Goal: Task Accomplishment & Management: Manage account settings

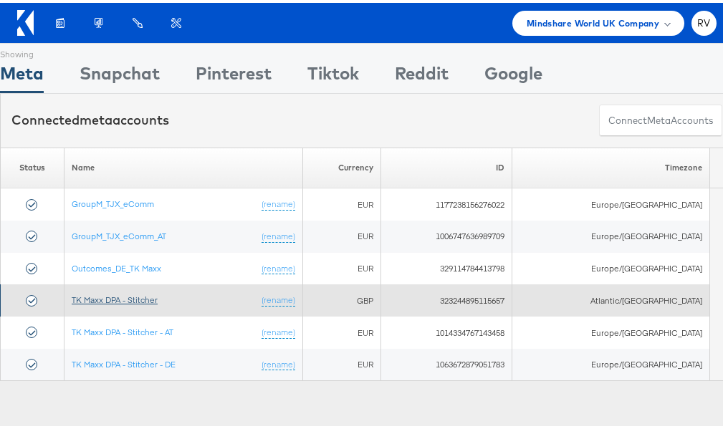
click at [137, 293] on link "TK Maxx DPA - Stitcher" at bounding box center [115, 297] width 86 height 11
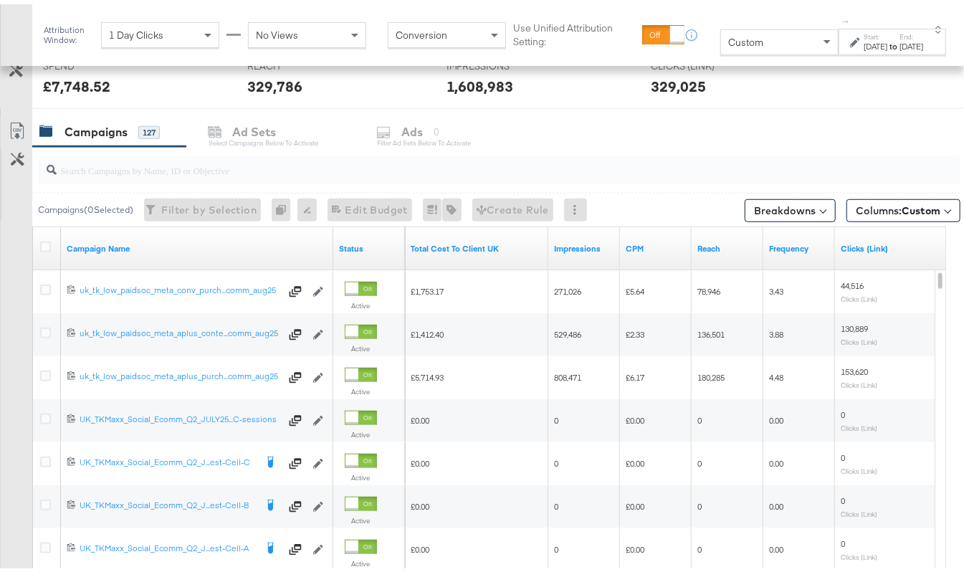
scroll to position [576, 0]
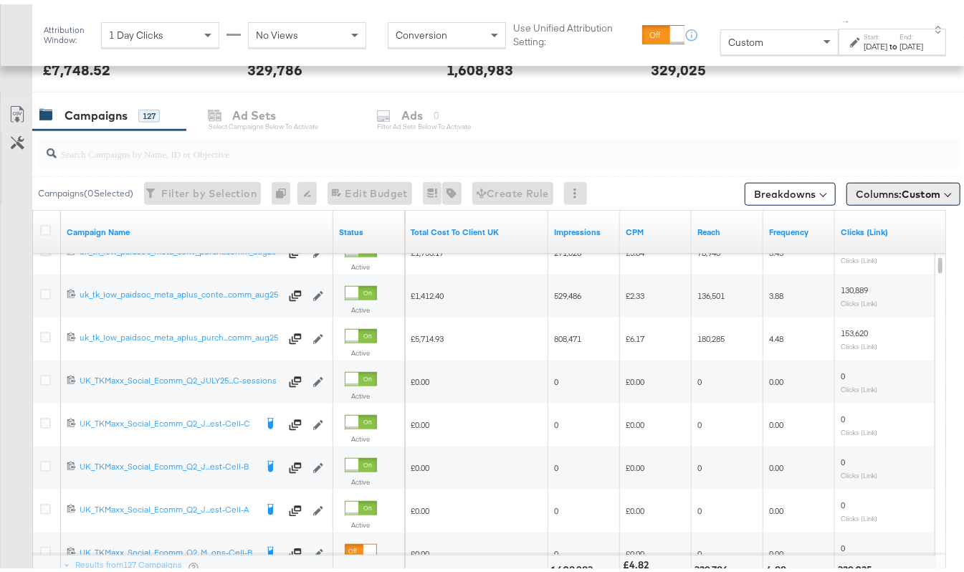
click at [859, 201] on button "Columns: Custom" at bounding box center [904, 190] width 114 height 23
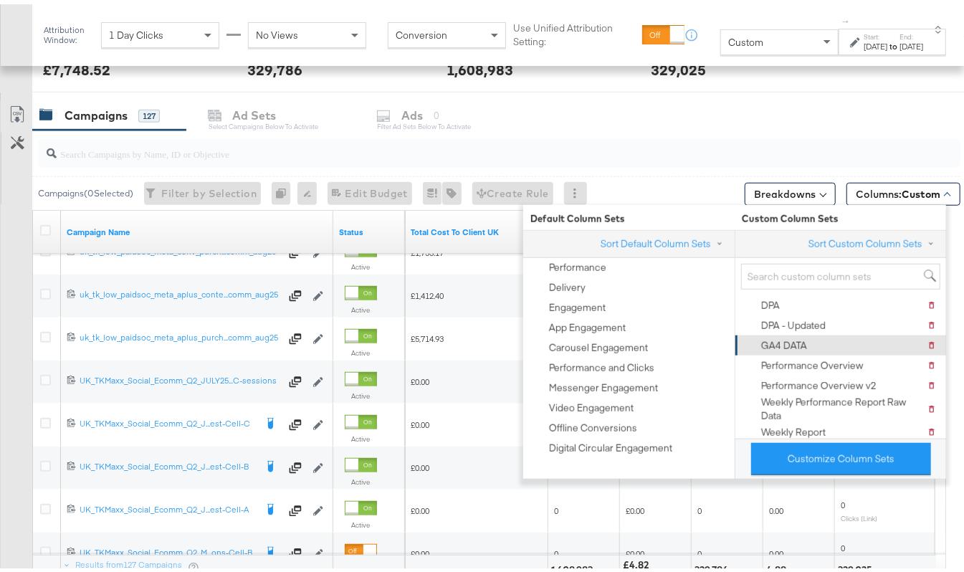
scroll to position [98, 0]
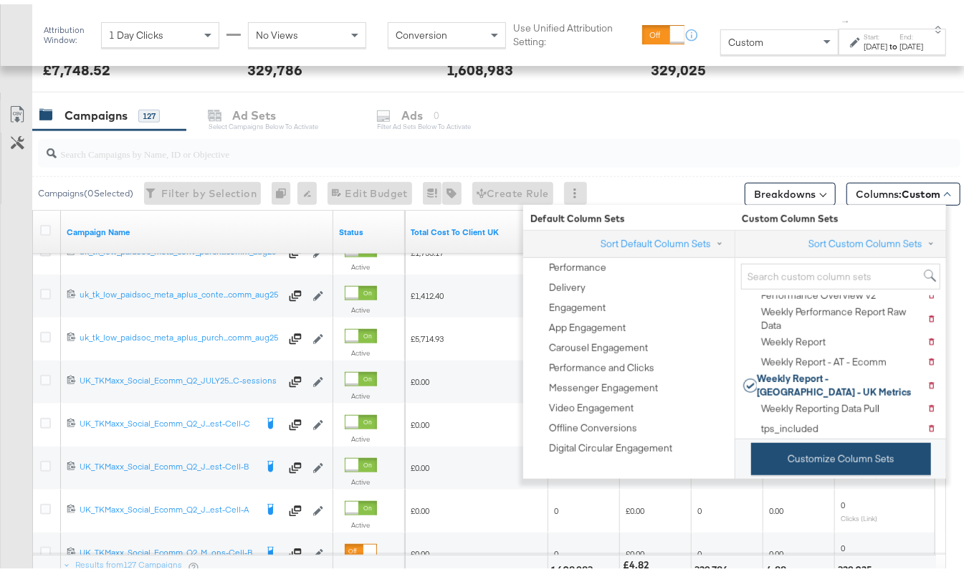
click at [799, 443] on button "Customize Column Sets" at bounding box center [841, 455] width 180 height 32
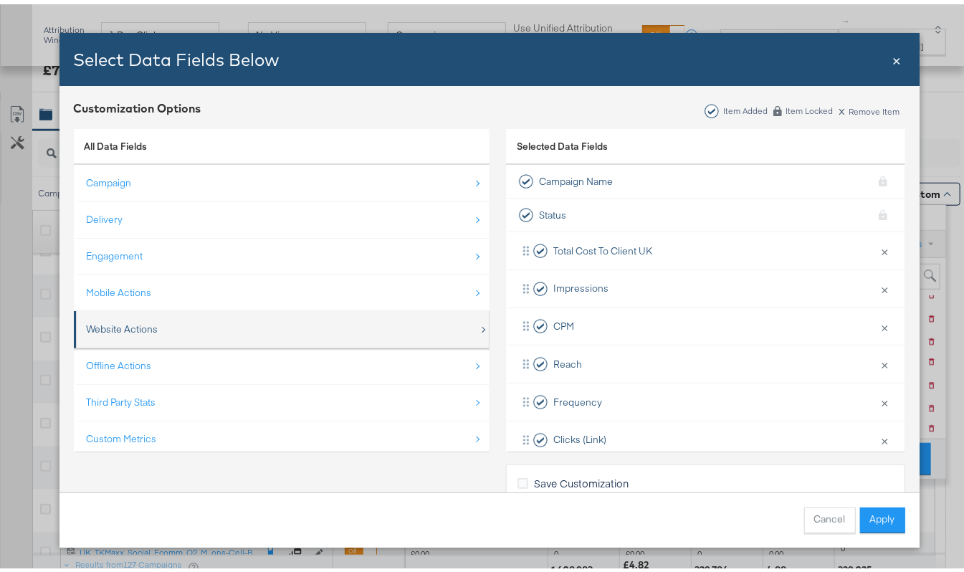
scroll to position [22, 0]
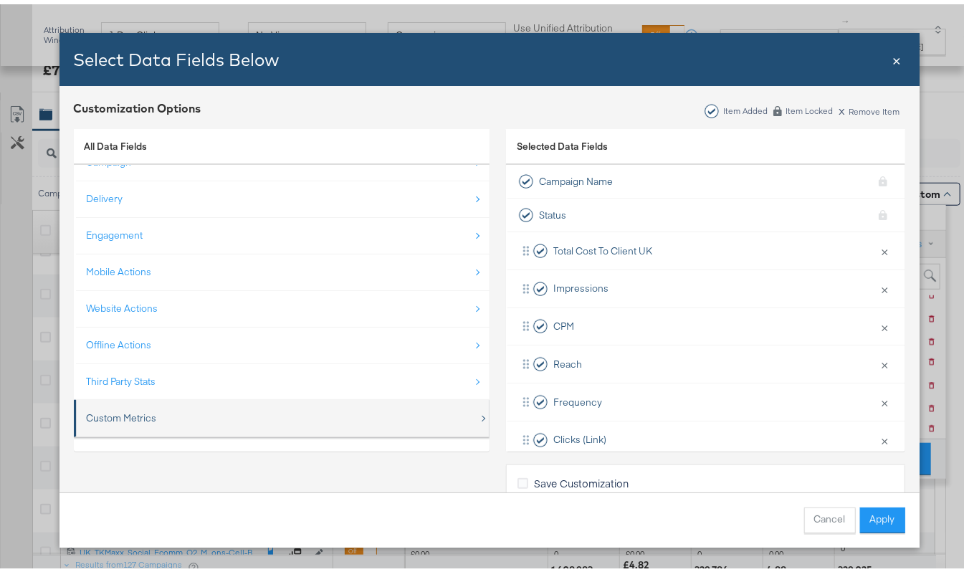
click at [115, 408] on div "Custom Metrics" at bounding box center [122, 414] width 70 height 14
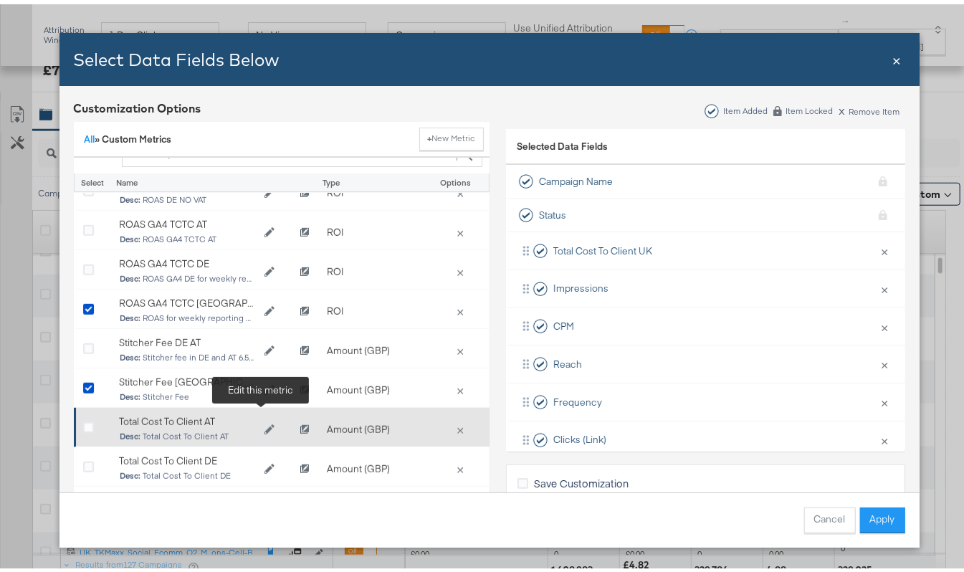
scroll to position [73, 0]
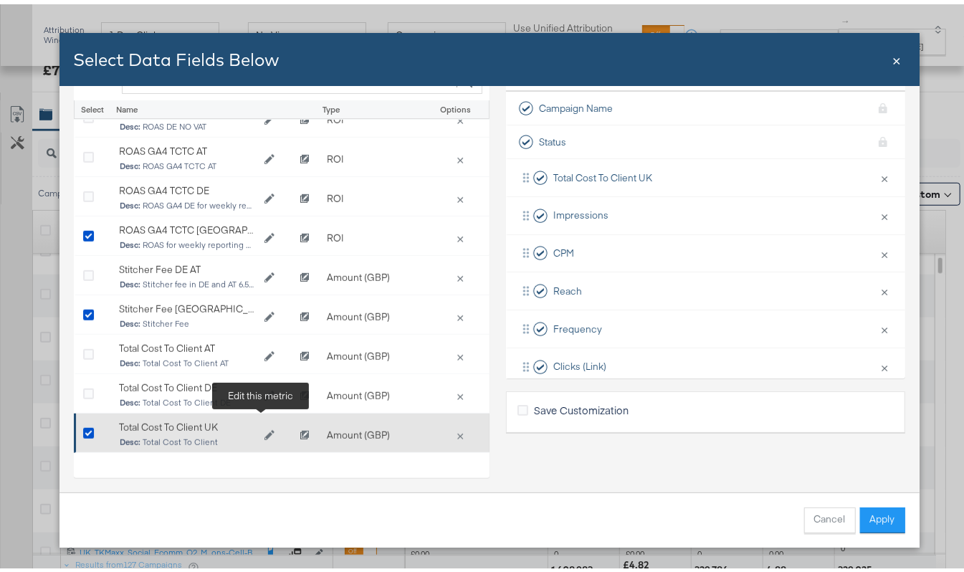
click at [264, 426] on icon "Edit Total Cost To Client UK" at bounding box center [269, 431] width 10 height 10
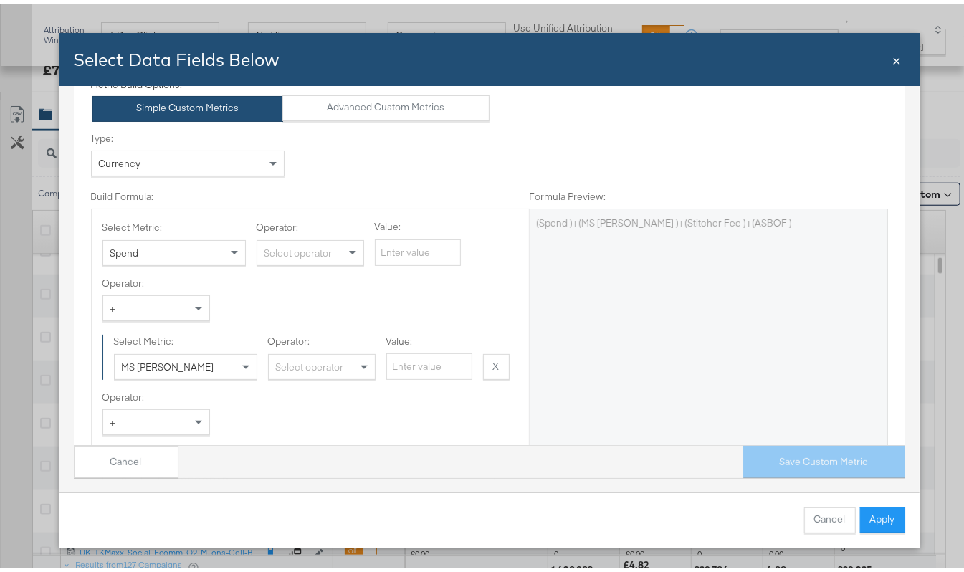
scroll to position [0, 0]
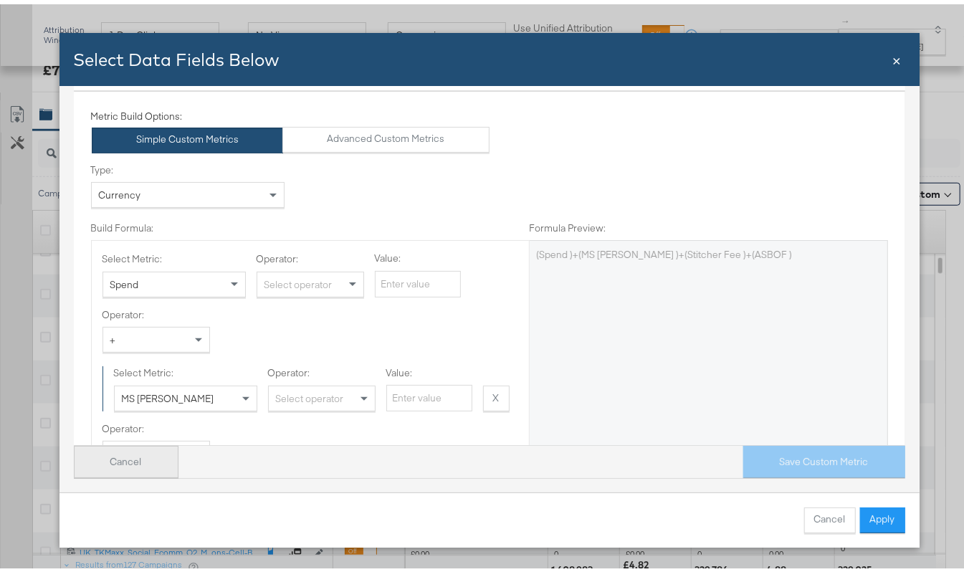
click at [92, 442] on button "Cancel" at bounding box center [126, 458] width 105 height 32
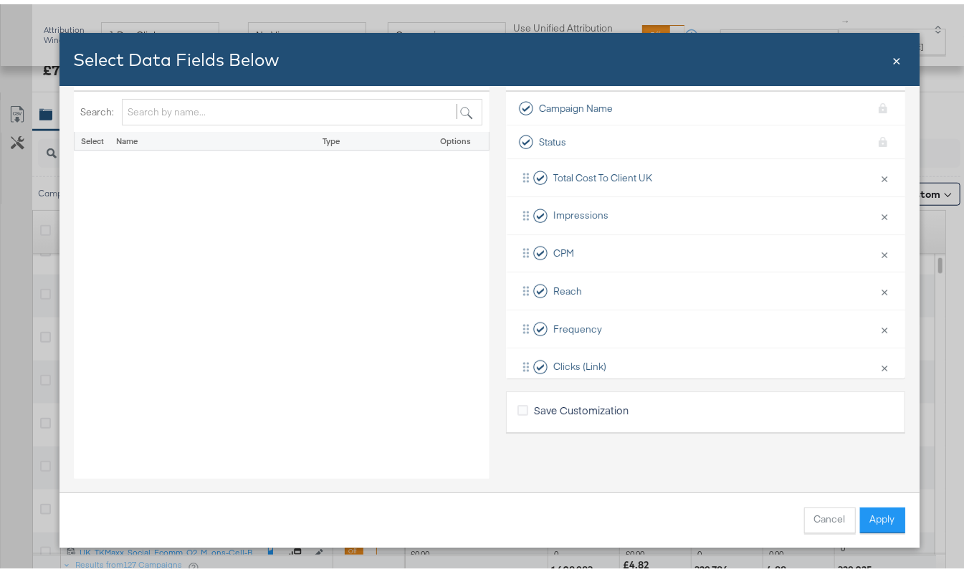
scroll to position [588, 0]
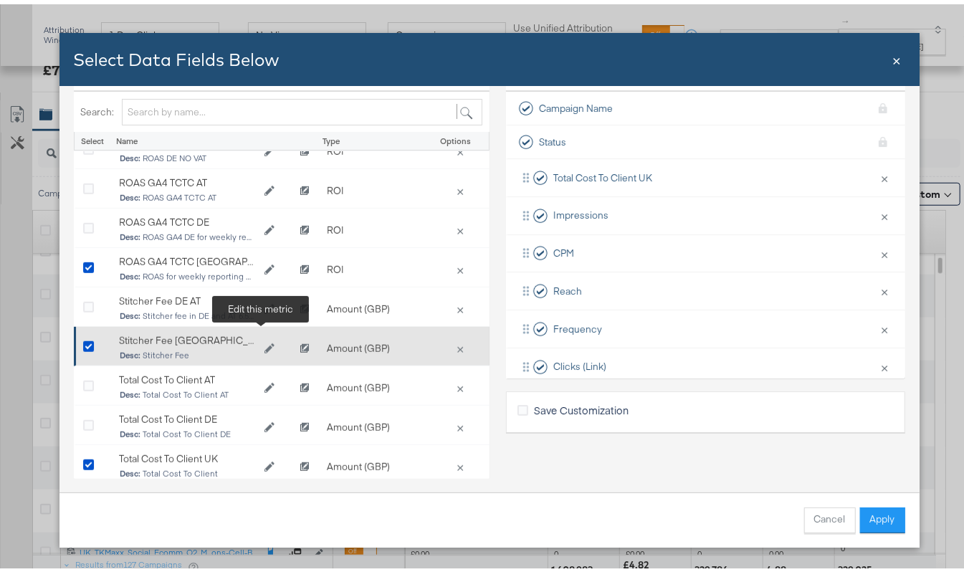
click at [265, 339] on icon "Edit Stitcher Fee UK" at bounding box center [270, 344] width 10 height 10
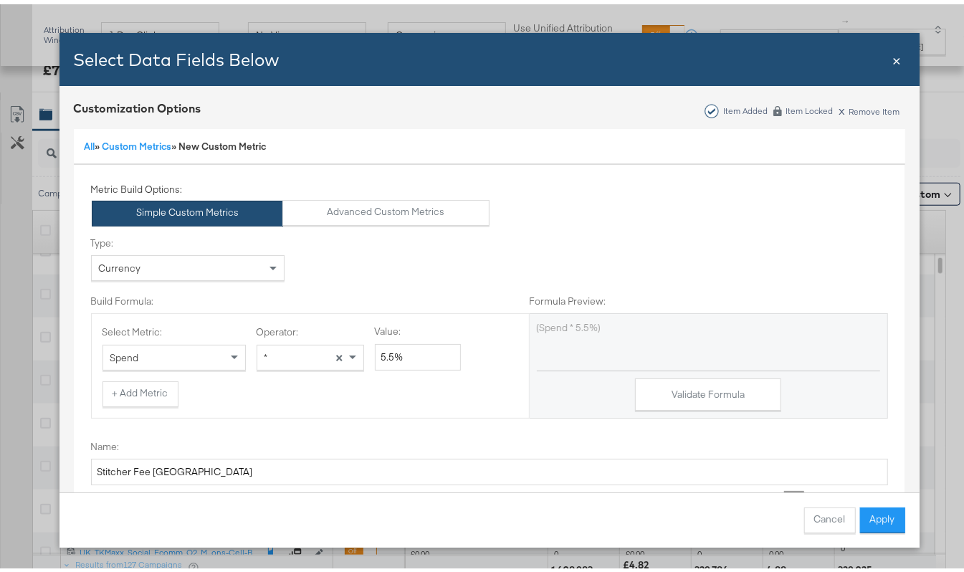
scroll to position [385, 0]
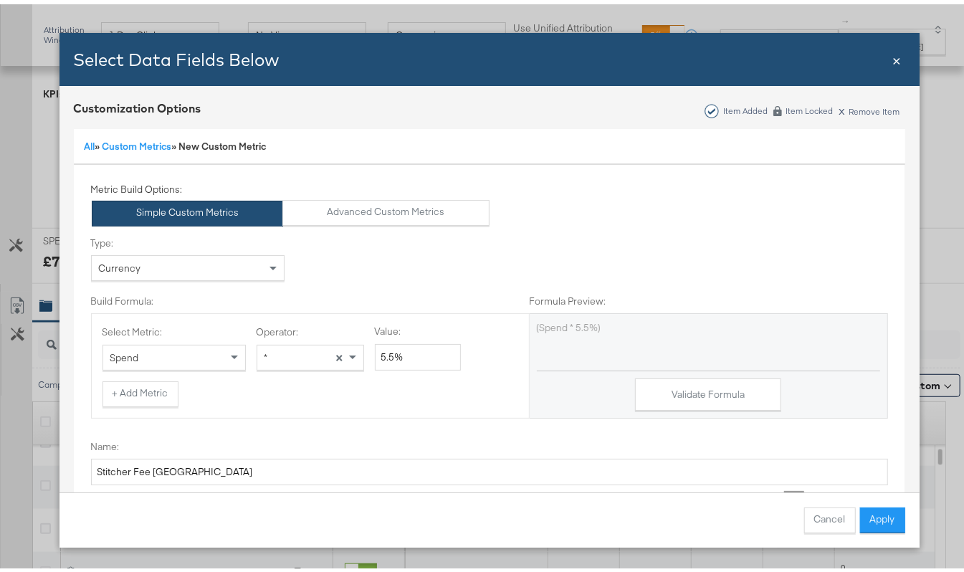
drag, startPoint x: 893, startPoint y: 47, endPoint x: 664, endPoint y: 116, distance: 239.5
click at [893, 47] on span "×" at bounding box center [897, 54] width 9 height 19
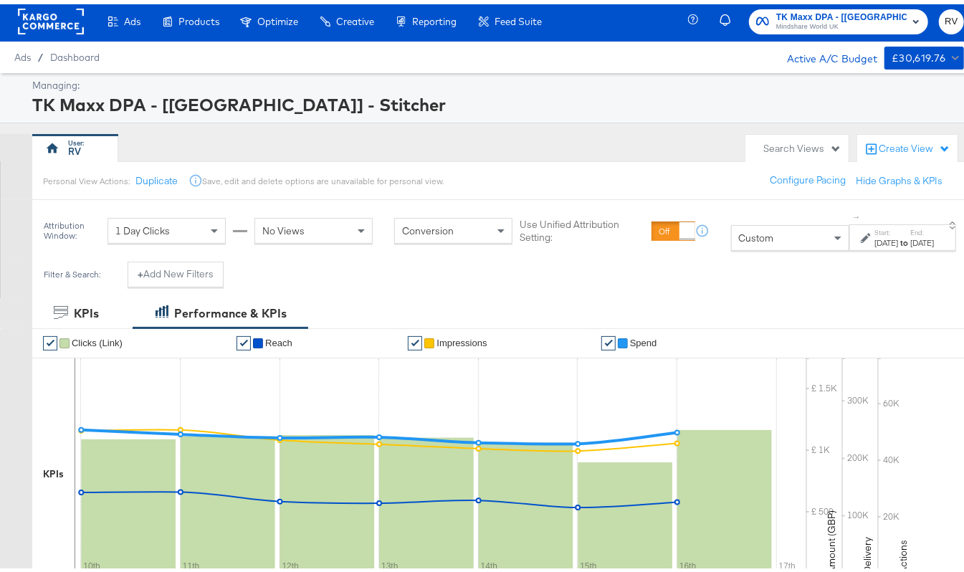
scroll to position [0, 0]
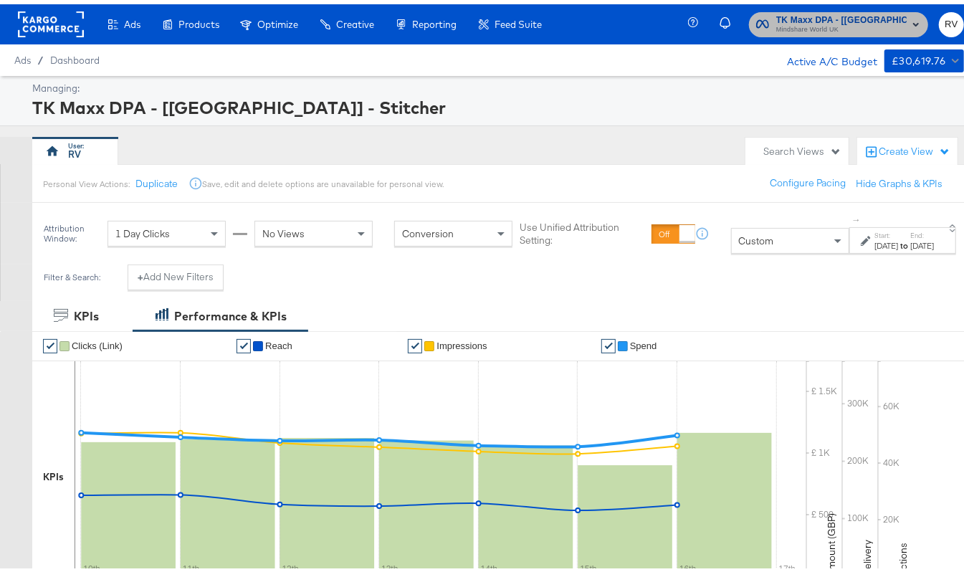
click at [852, 20] on span "Mindshare World UK" at bounding box center [841, 25] width 130 height 11
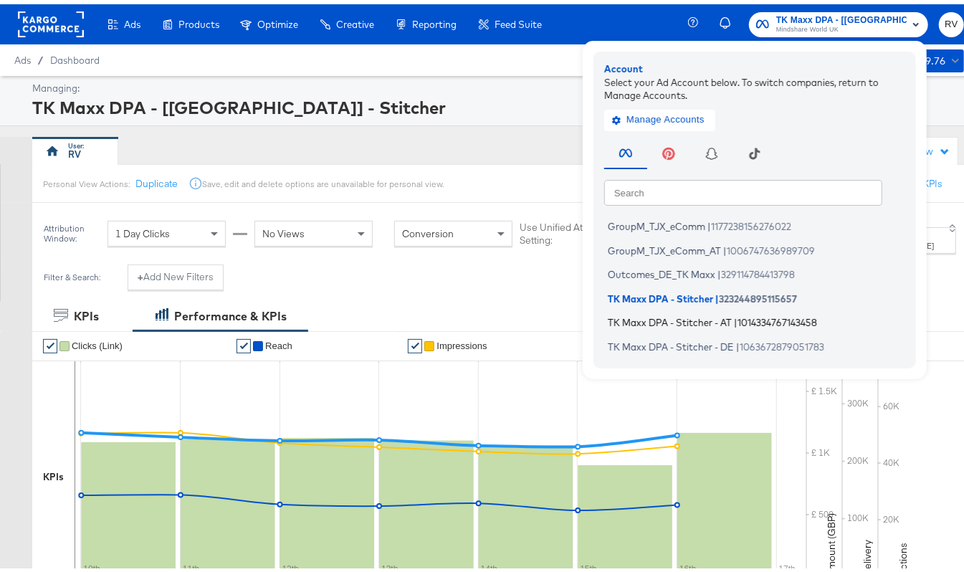
click at [713, 320] on span "TK Maxx DPA - Stitcher - AT" at bounding box center [670, 318] width 124 height 11
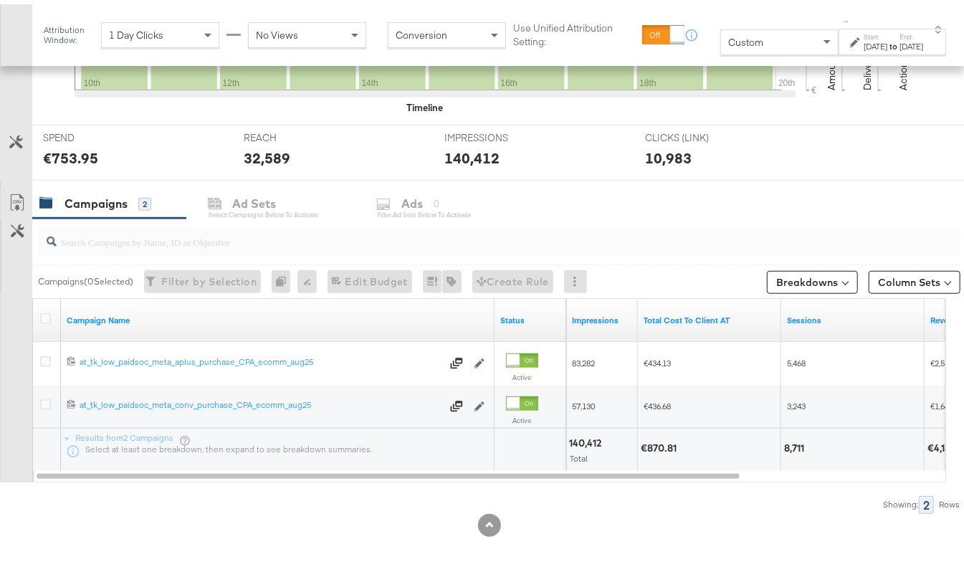
scroll to position [490, 0]
click at [882, 276] on button "Column Sets" at bounding box center [915, 278] width 92 height 23
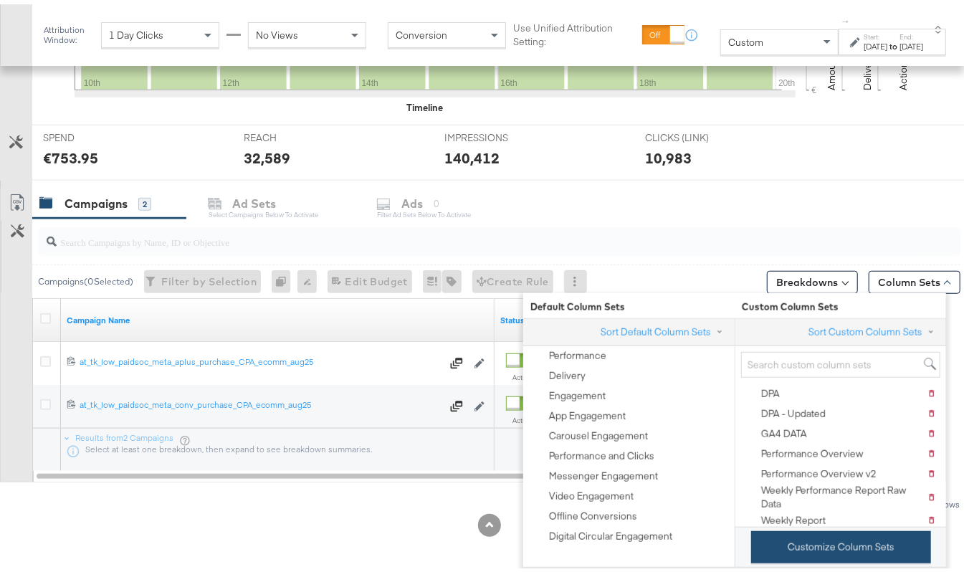
click at [799, 551] on button "Customize Column Sets" at bounding box center [841, 543] width 180 height 32
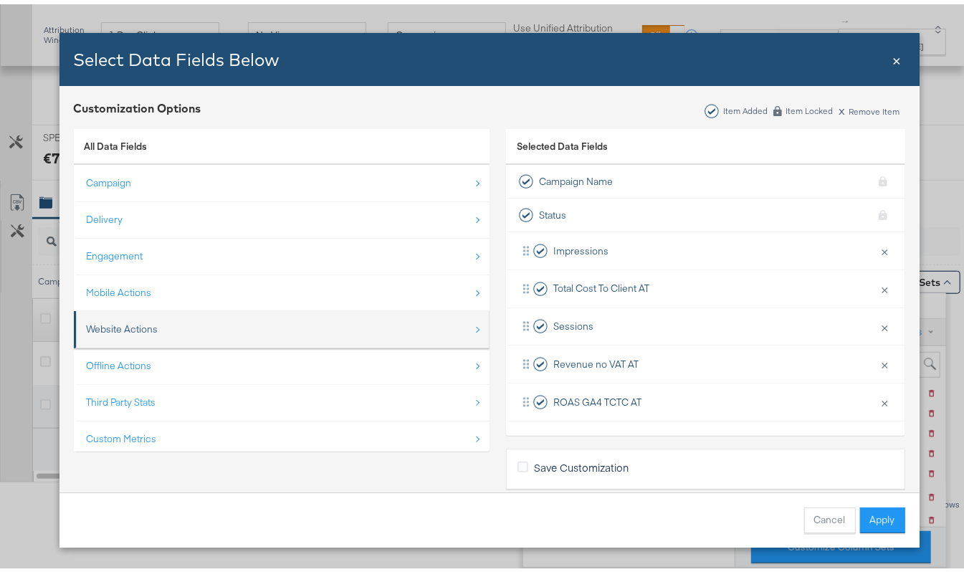
scroll to position [22, 0]
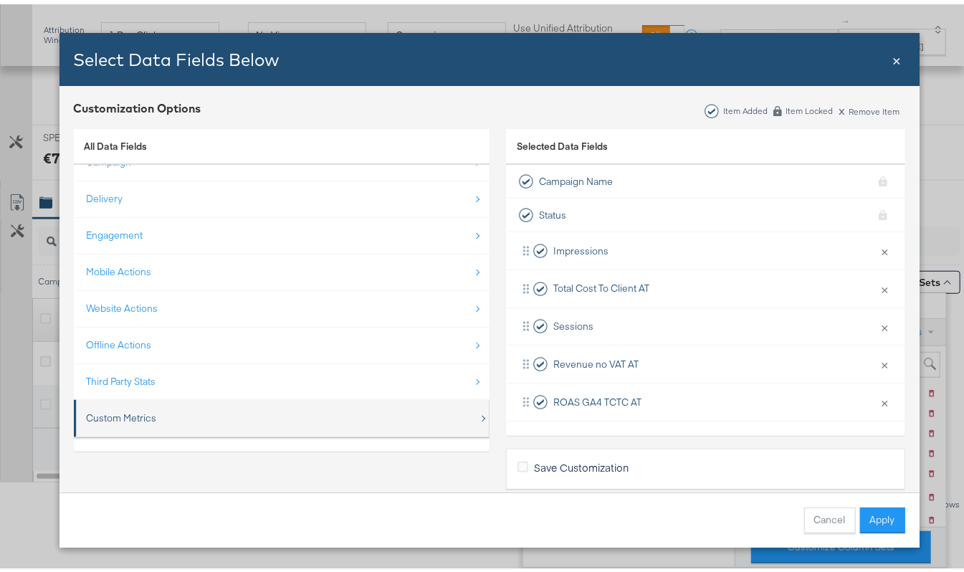
click at [128, 407] on div "Custom Metrics" at bounding box center [122, 414] width 70 height 14
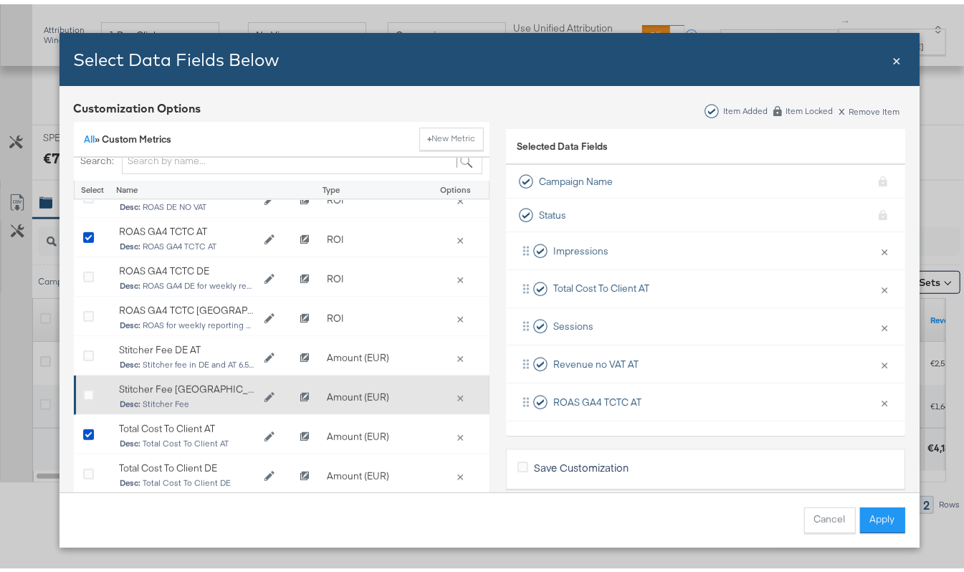
scroll to position [32, 0]
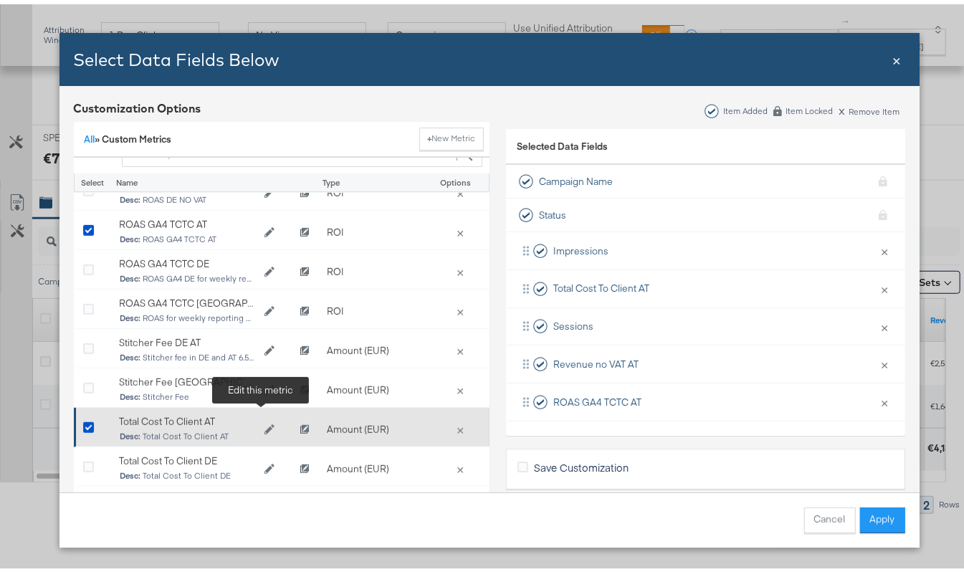
click at [264, 421] on icon "Edit Total Cost To Client AT" at bounding box center [269, 426] width 10 height 10
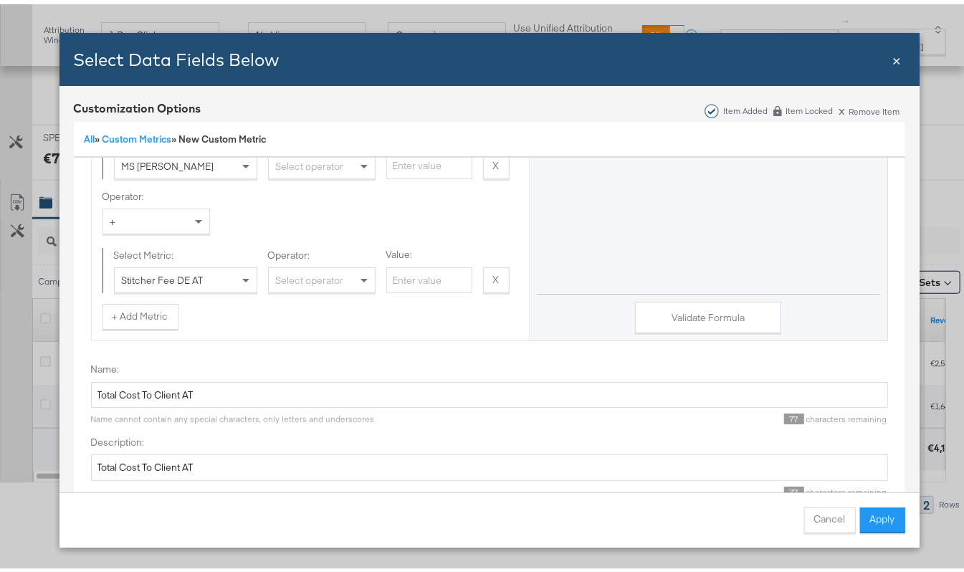
scroll to position [73, 0]
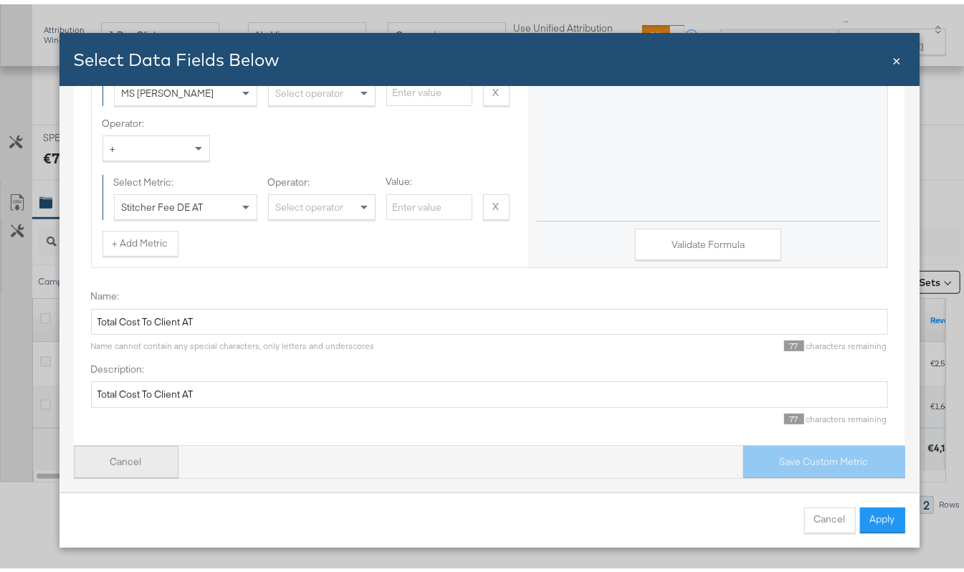
click at [101, 446] on button "Cancel" at bounding box center [126, 458] width 105 height 32
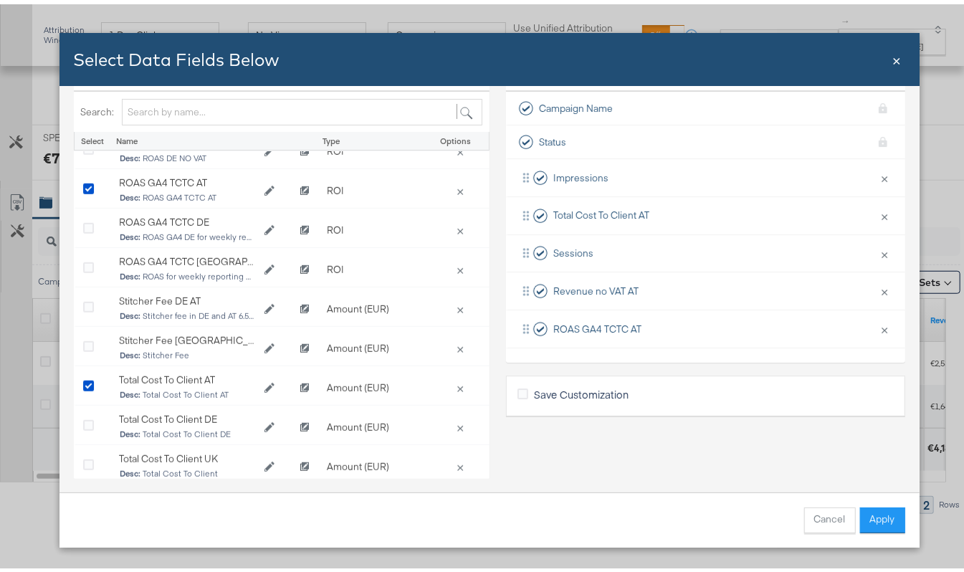
scroll to position [110, 0]
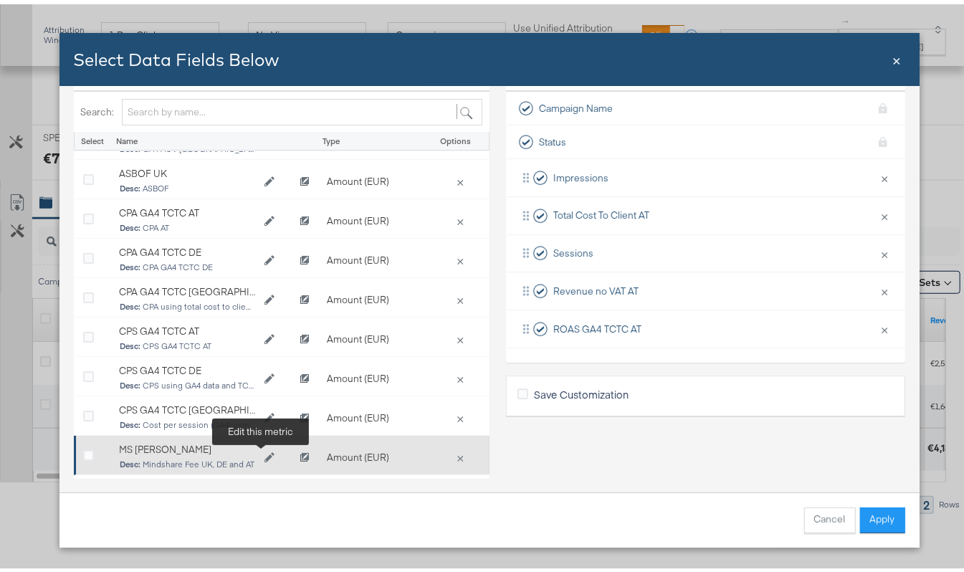
click at [265, 457] on icon "Edit MS Fee" at bounding box center [270, 453] width 10 height 10
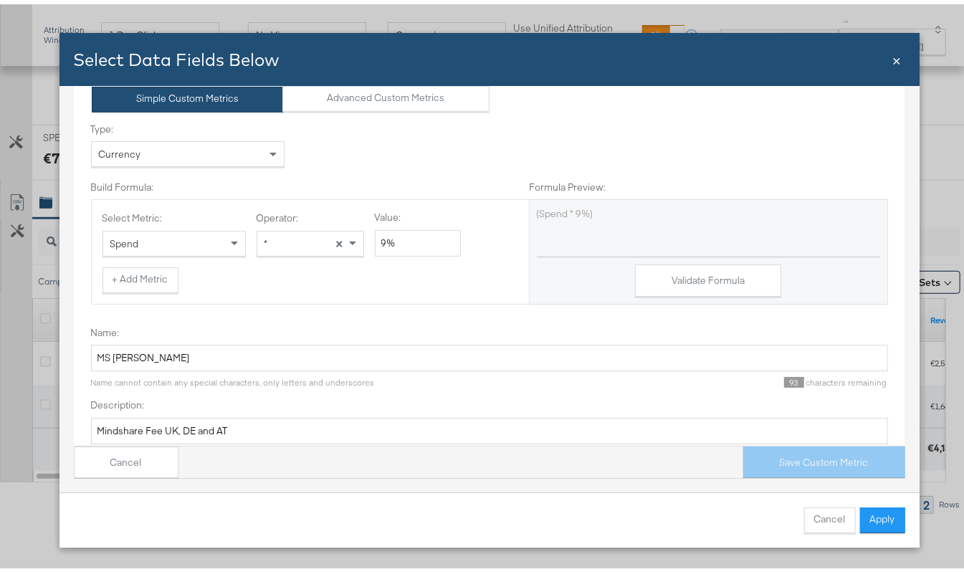
scroll to position [0, 0]
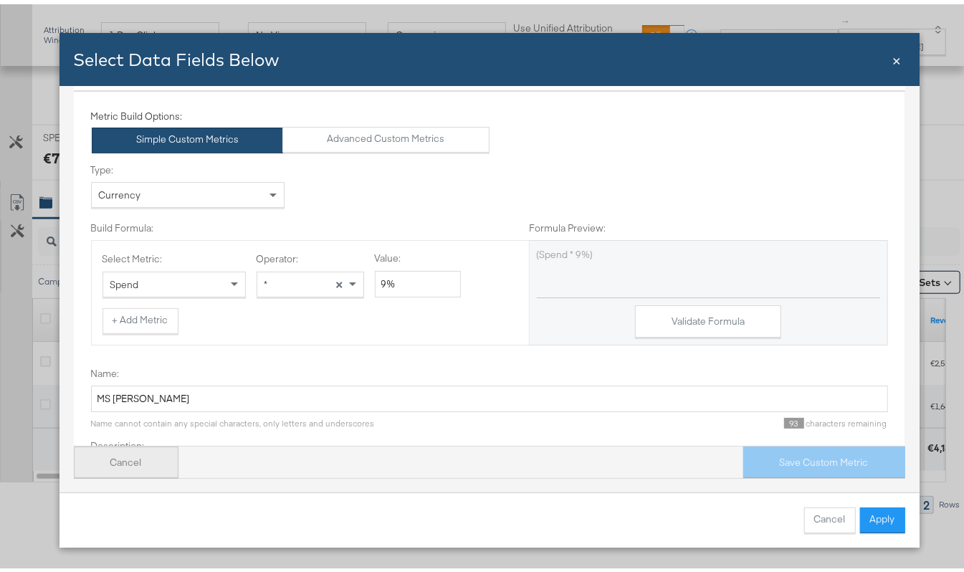
click at [120, 452] on button "Cancel" at bounding box center [126, 458] width 105 height 32
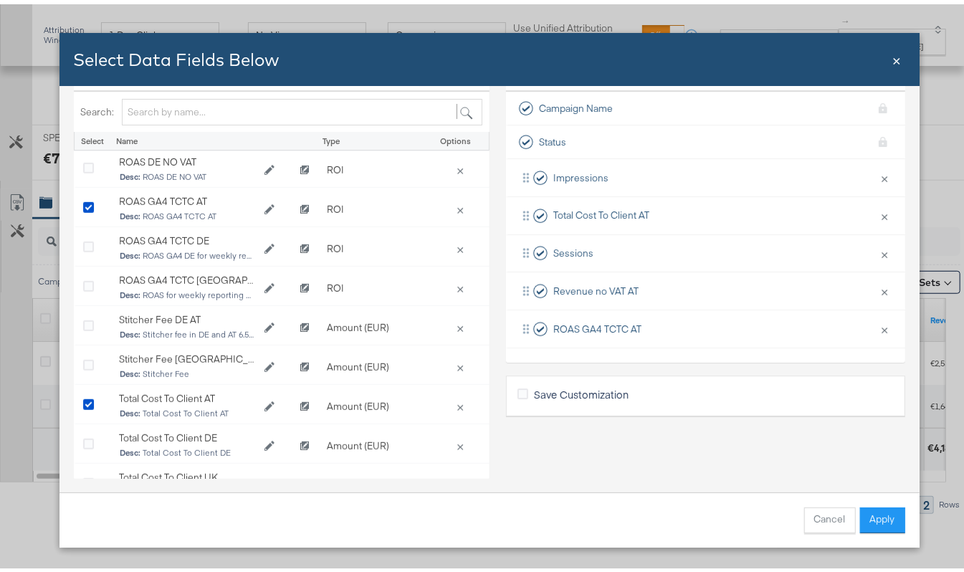
scroll to position [584, 0]
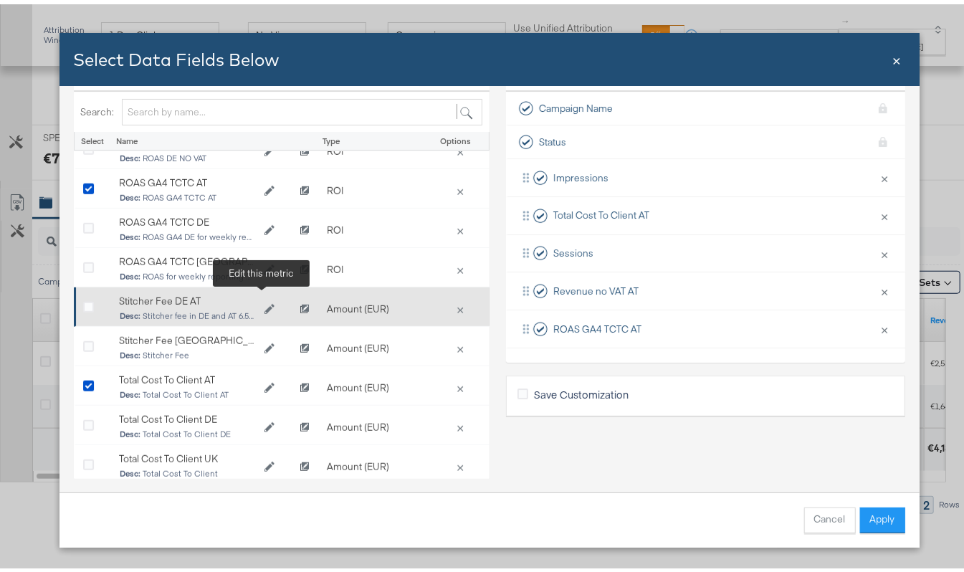
click at [262, 301] on button "Edit Stitcher Fee DE AT" at bounding box center [269, 306] width 29 height 22
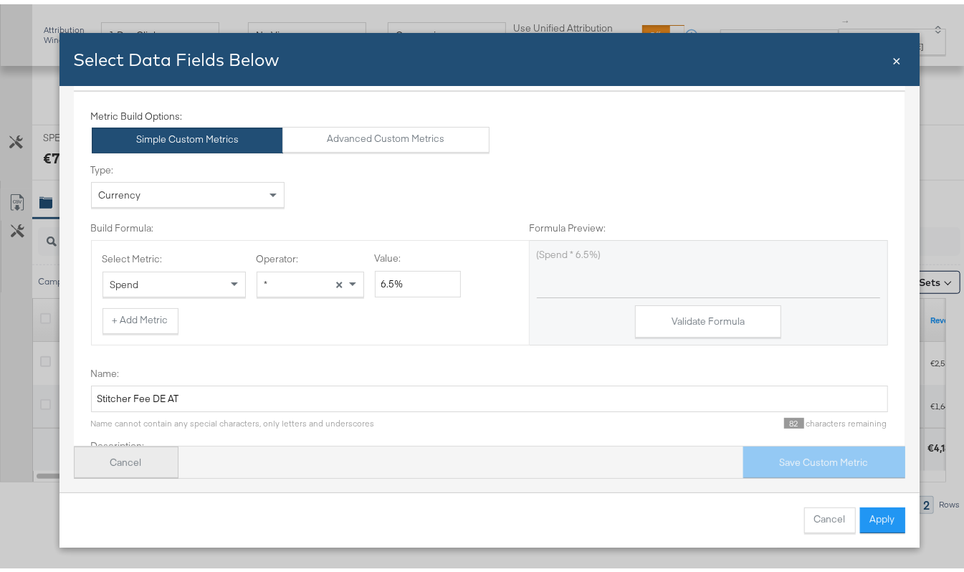
click at [149, 451] on button "Cancel" at bounding box center [126, 458] width 105 height 32
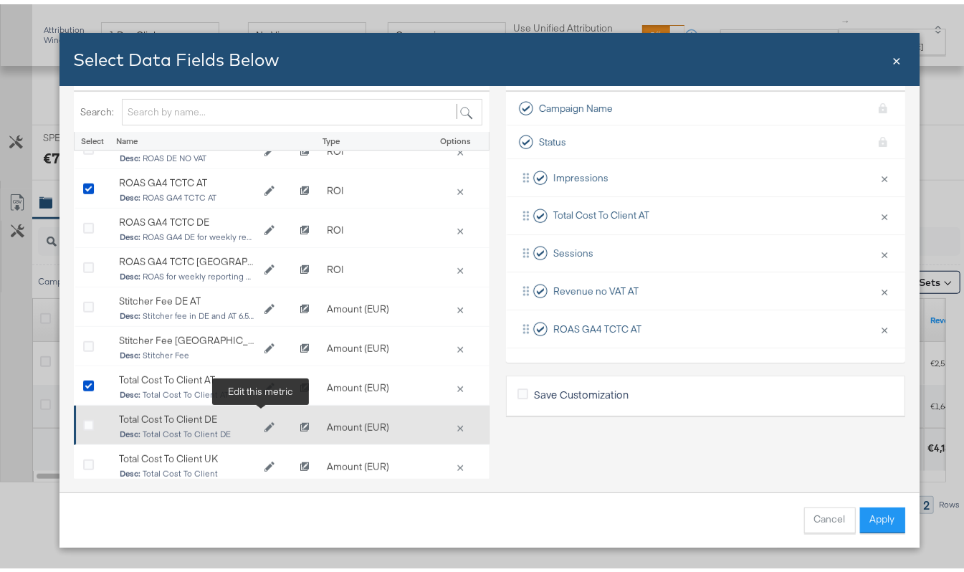
click at [264, 418] on icon "Edit Total Cost To Client DE" at bounding box center [269, 423] width 10 height 10
